Goal: Navigation & Orientation: Find specific page/section

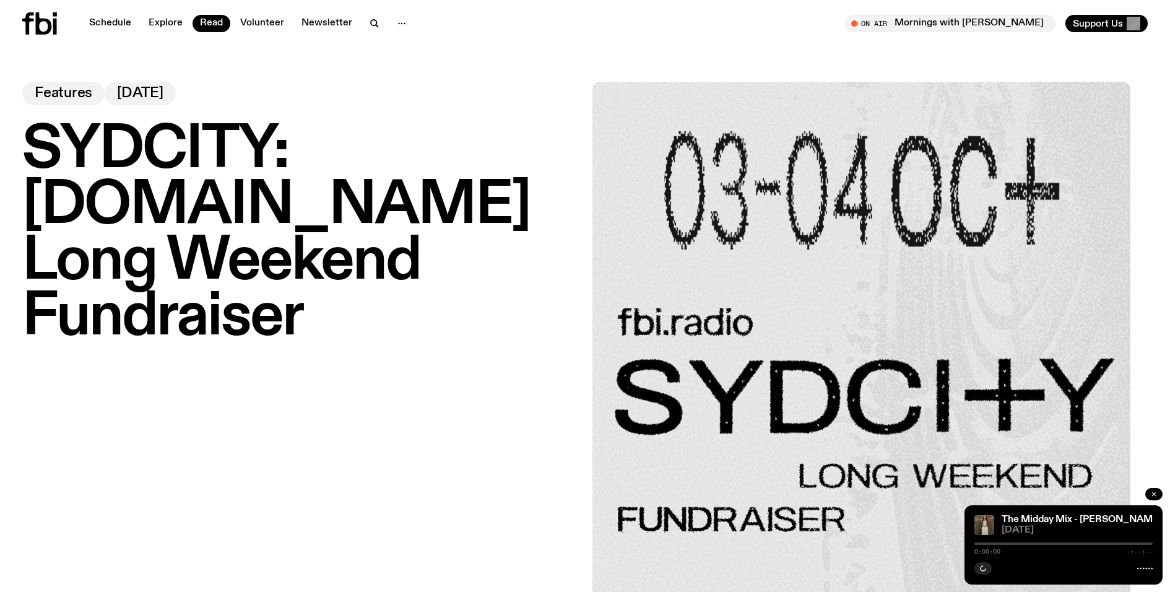
click at [1156, 496] on icon "button" at bounding box center [1154, 493] width 7 height 7
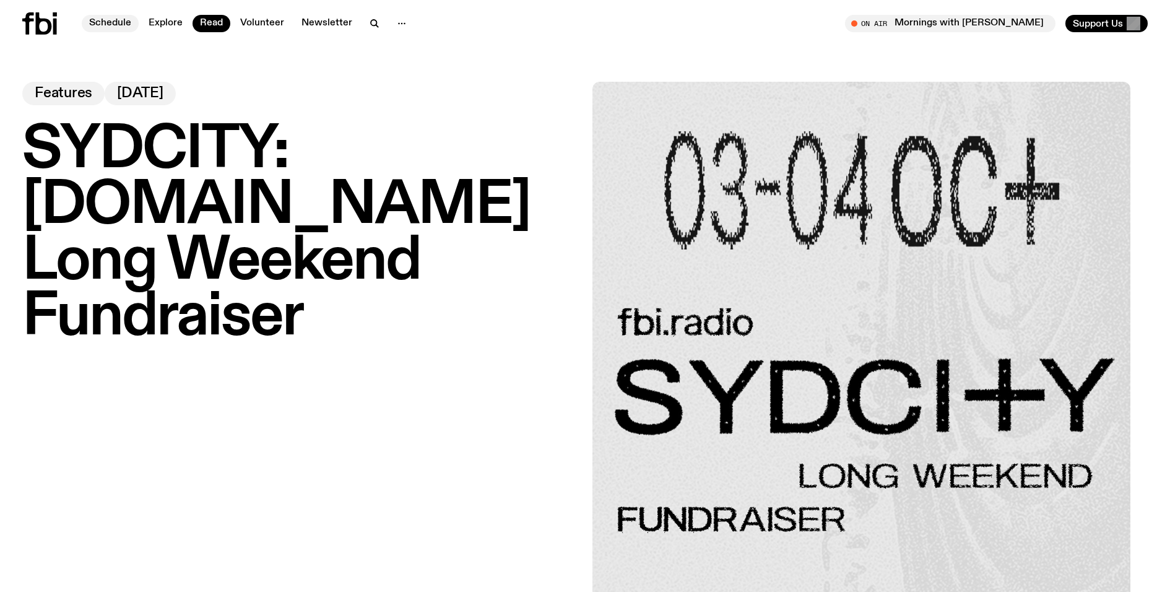
click at [106, 25] on link "Schedule" at bounding box center [110, 23] width 57 height 17
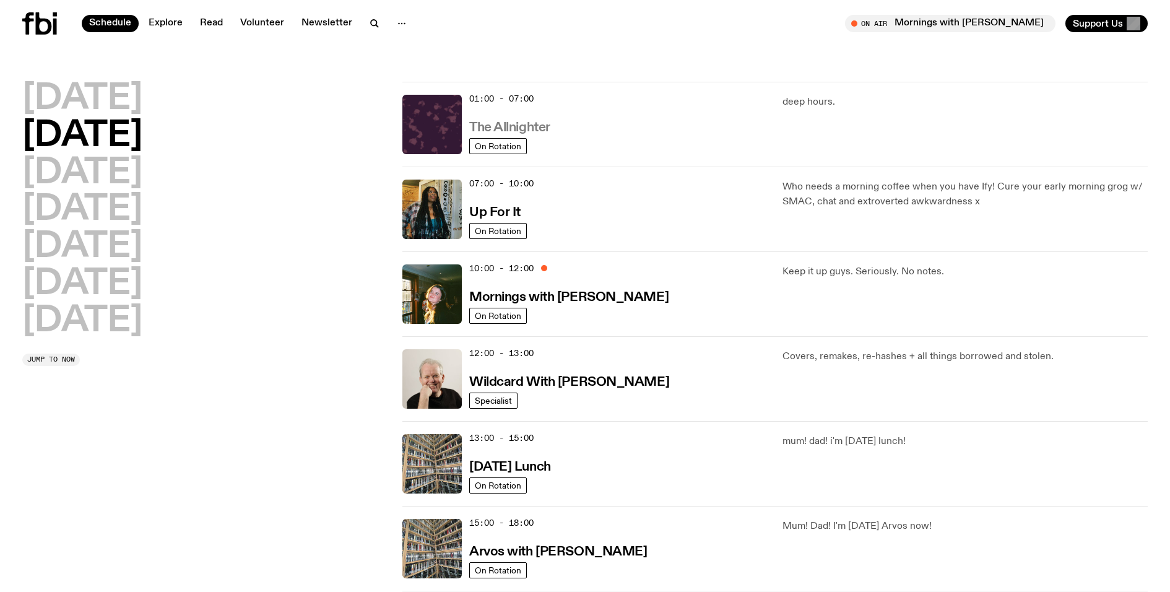
click at [515, 124] on h3 "The Allnighter" at bounding box center [509, 127] width 81 height 13
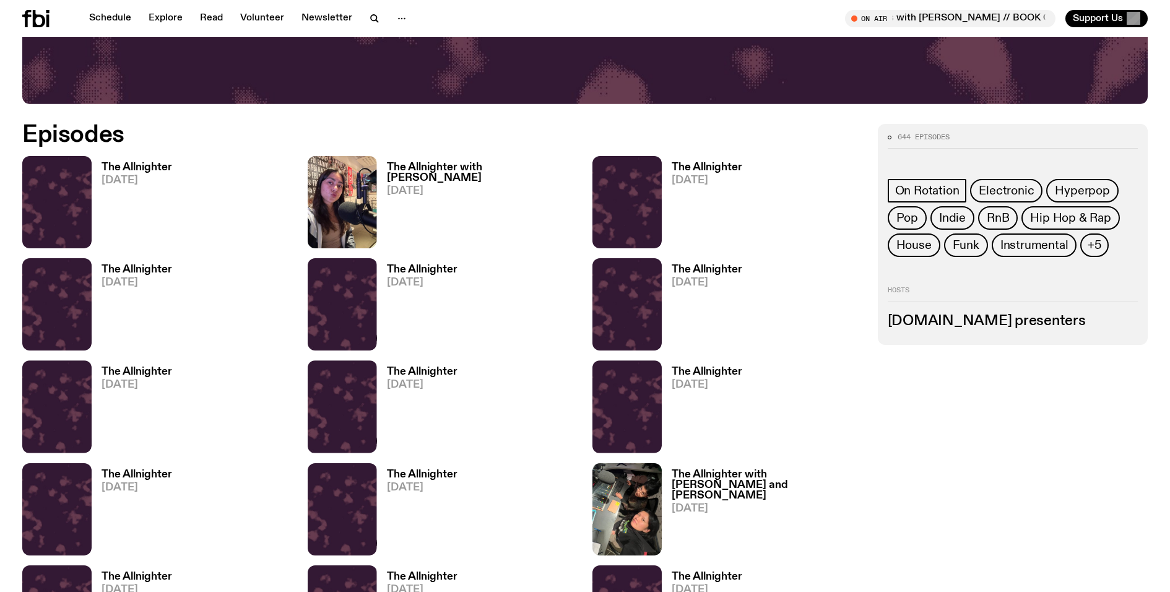
scroll to position [674, 0]
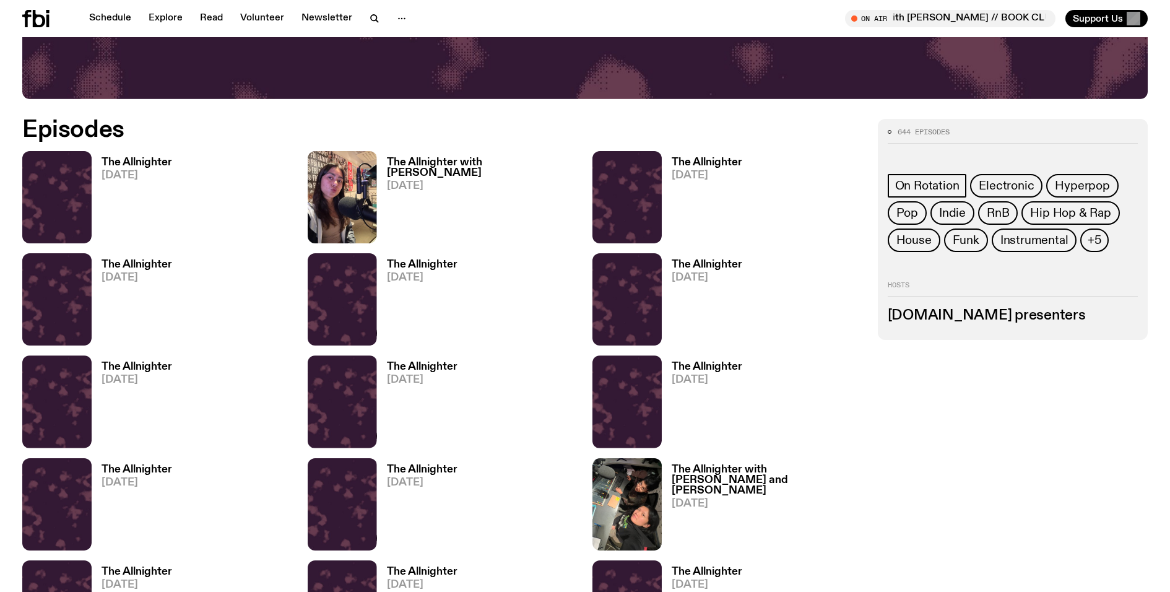
click at [420, 163] on h3 "The Allnighter with [PERSON_NAME]" at bounding box center [482, 167] width 191 height 21
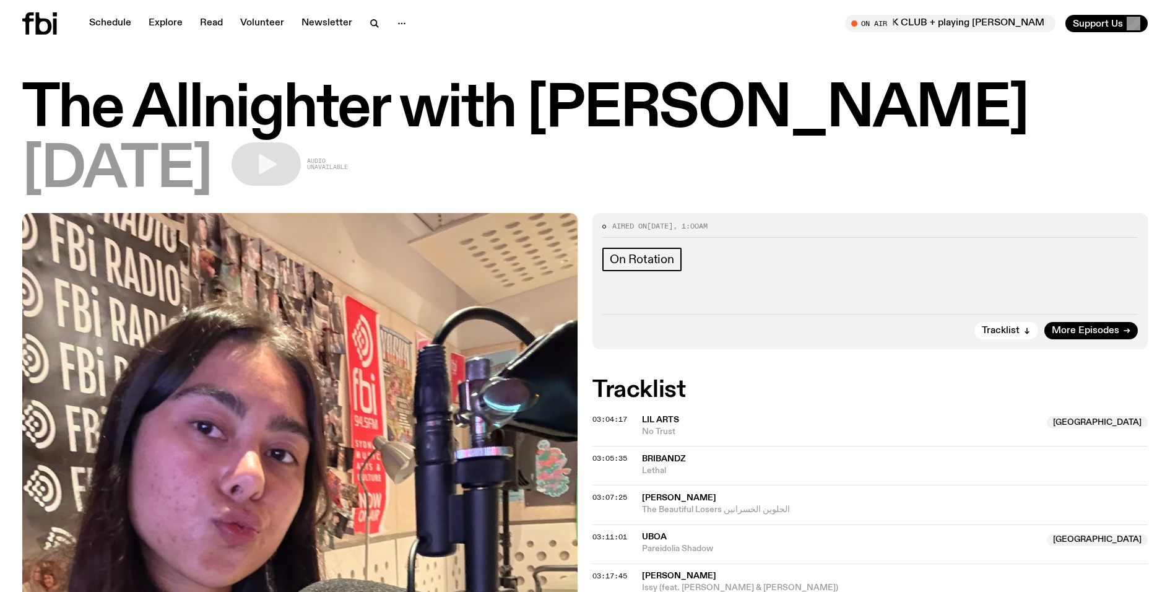
click at [59, 19] on div at bounding box center [51, 23] width 59 height 22
click at [35, 22] on icon at bounding box center [39, 23] width 35 height 22
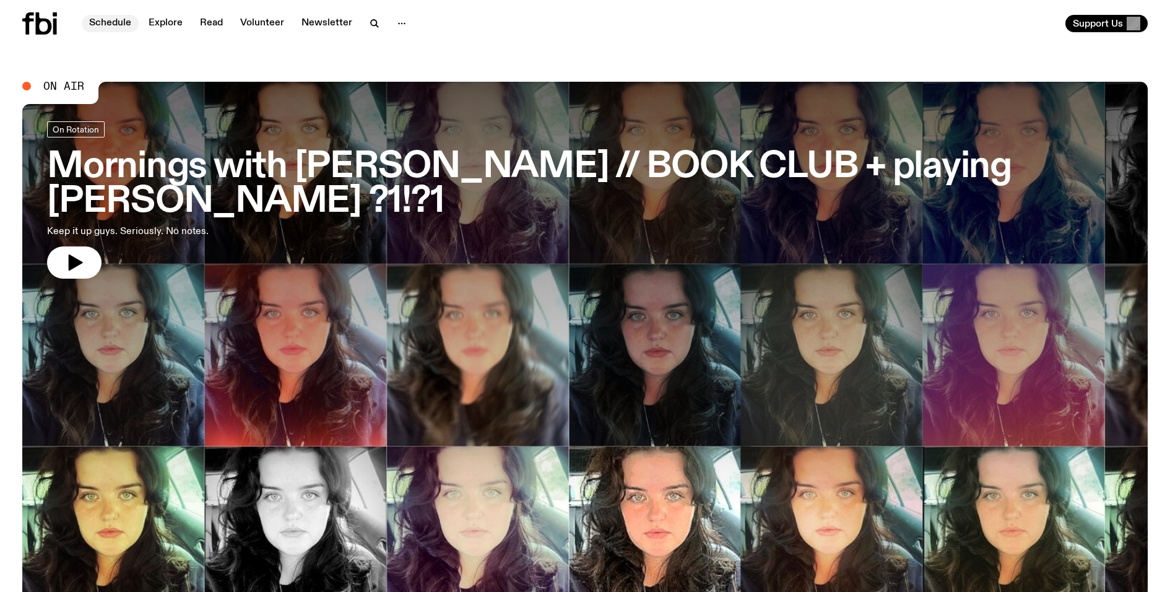
click at [113, 24] on link "Schedule" at bounding box center [110, 23] width 57 height 17
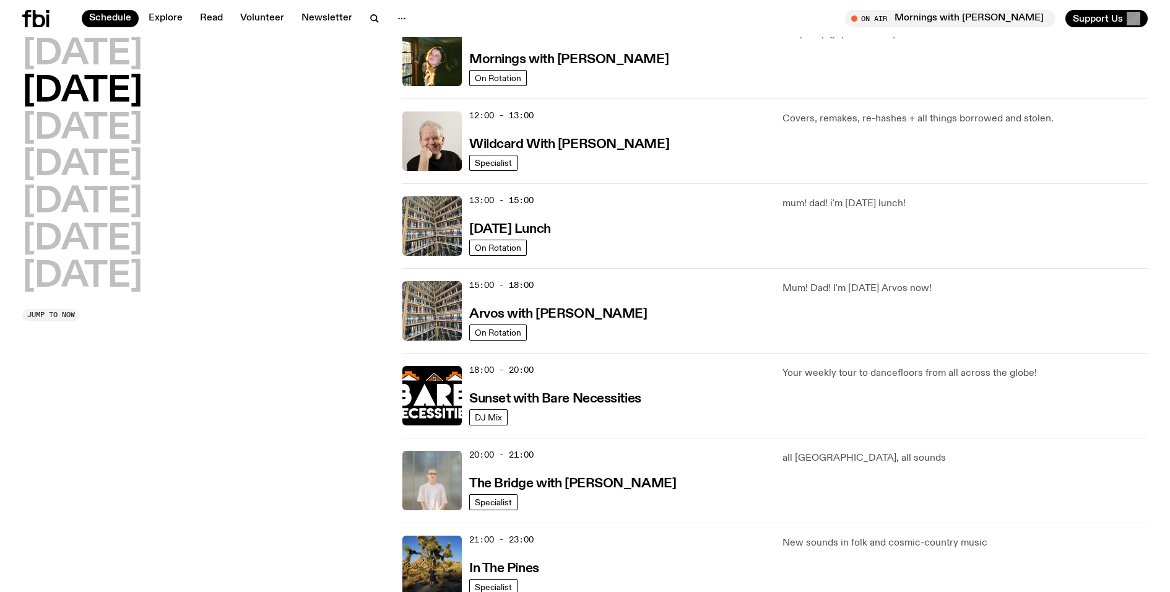
scroll to position [209, 0]
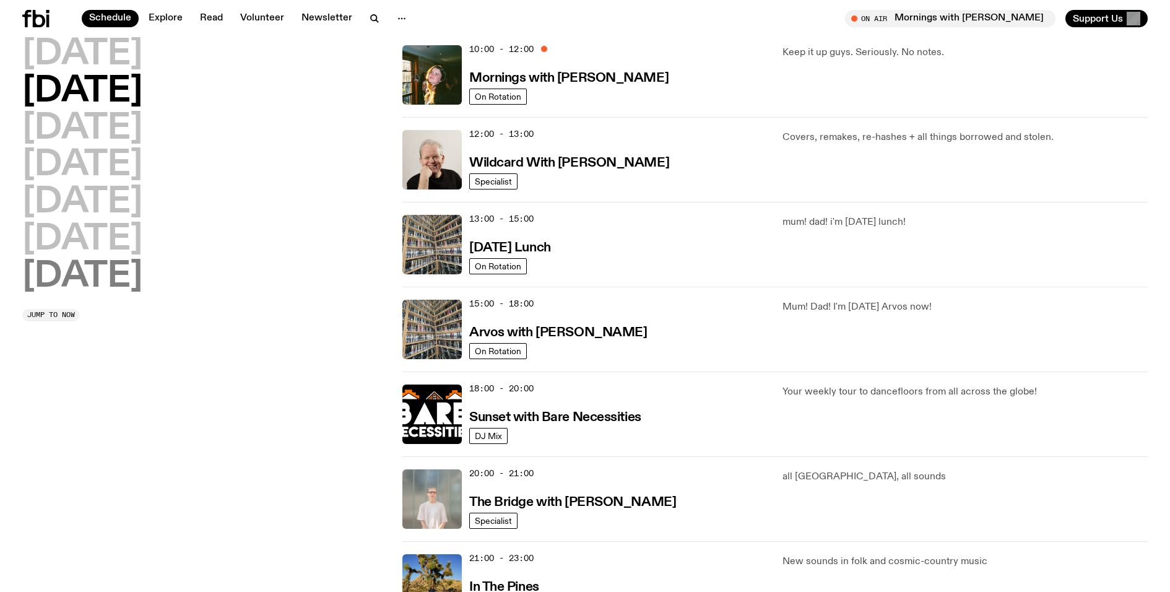
click at [133, 269] on h2 "[DATE]" at bounding box center [82, 276] width 120 height 35
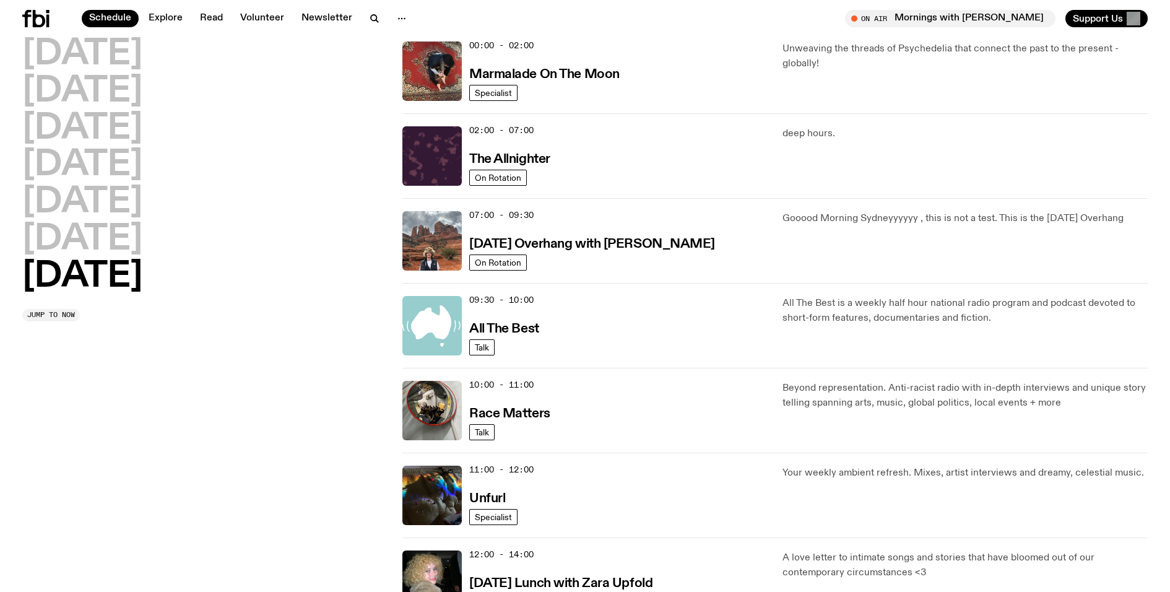
scroll to position [35, 0]
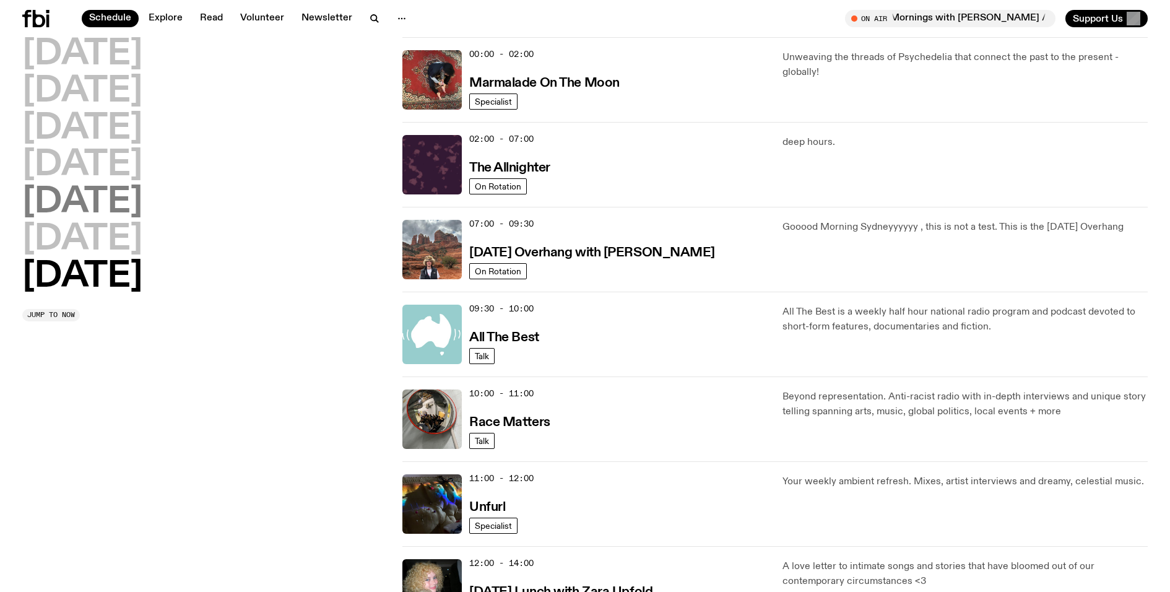
click at [118, 207] on h2 "[DATE]" at bounding box center [82, 202] width 120 height 35
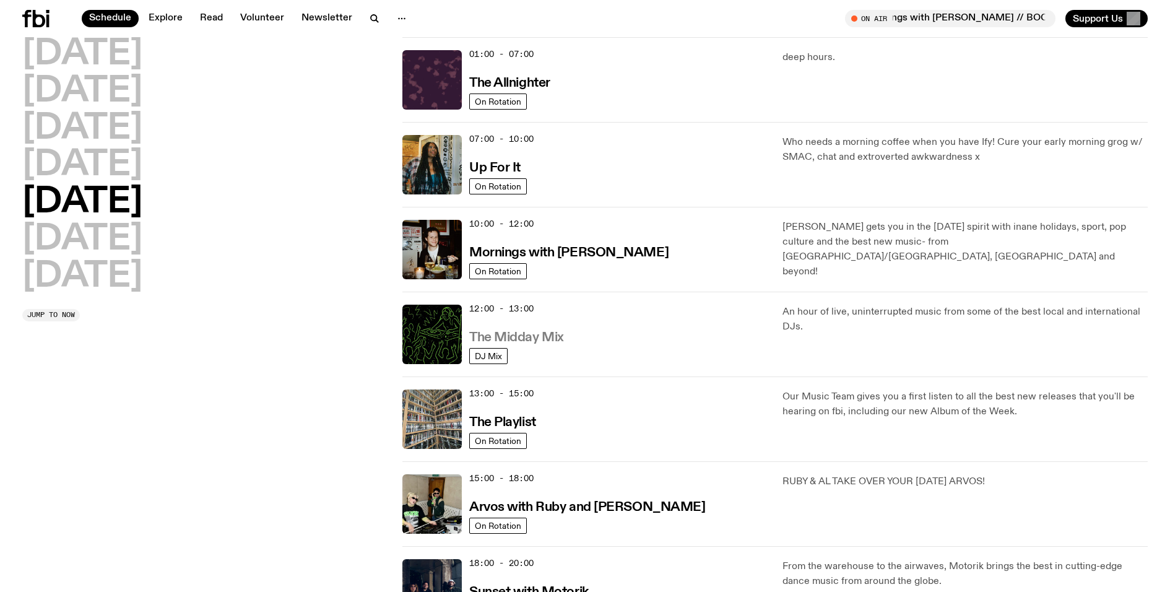
click at [551, 332] on h3 "The Midday Mix" at bounding box center [516, 337] width 95 height 13
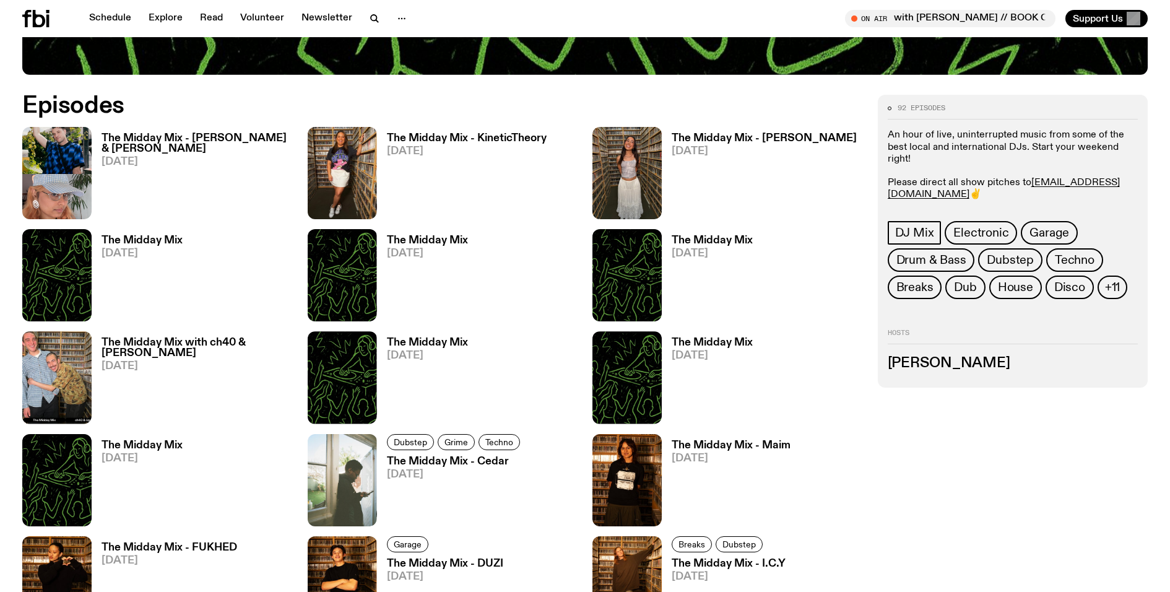
scroll to position [700, 0]
